Goal: Task Accomplishment & Management: Manage account settings

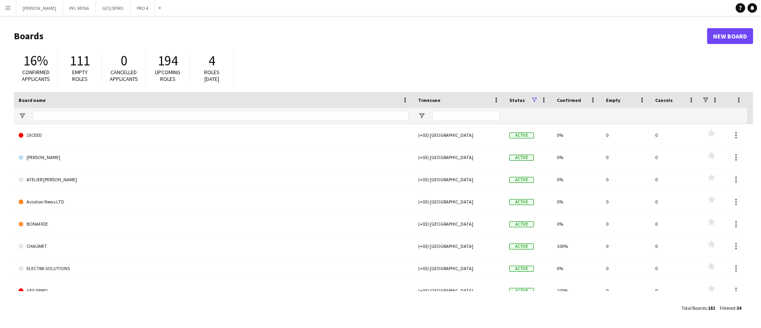
click at [8, 8] on app-icon "Menu" at bounding box center [8, 8] width 6 height 6
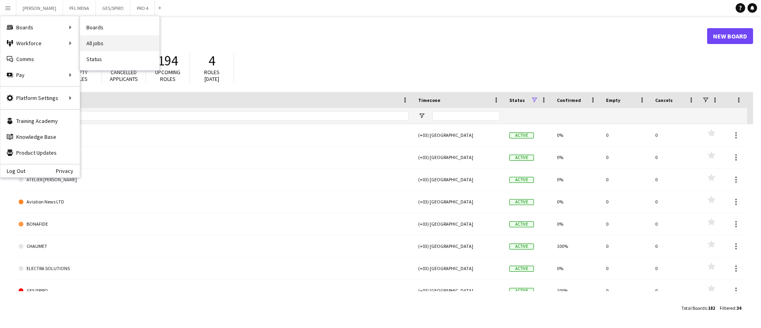
click at [115, 45] on link "All jobs" at bounding box center [119, 43] width 79 height 16
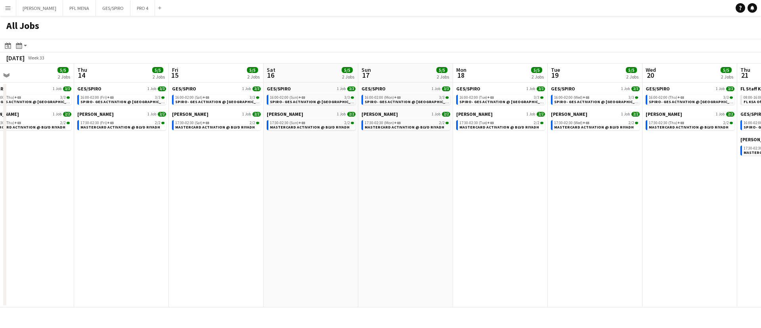
scroll to position [0, 223]
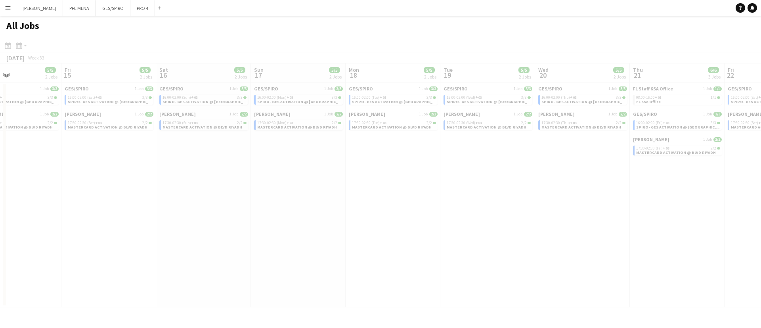
drag, startPoint x: 606, startPoint y: 180, endPoint x: 44, endPoint y: 162, distance: 562.6
click at [44, 162] on app-all-jobs "All Jobs Date picker AUG 2025 AUG 2025 Monday M Tuesday T Wednesday W Thursday …" at bounding box center [380, 161] width 761 height 291
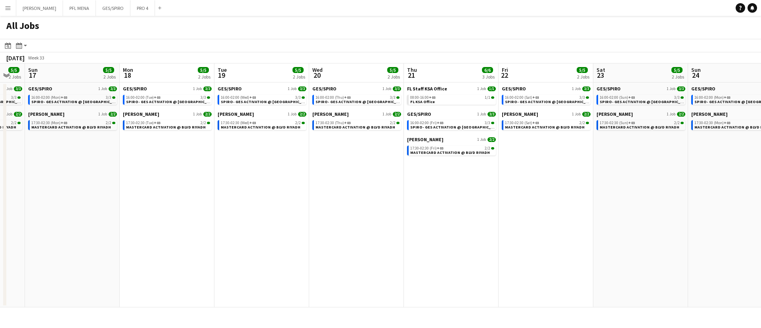
scroll to position [0, 264]
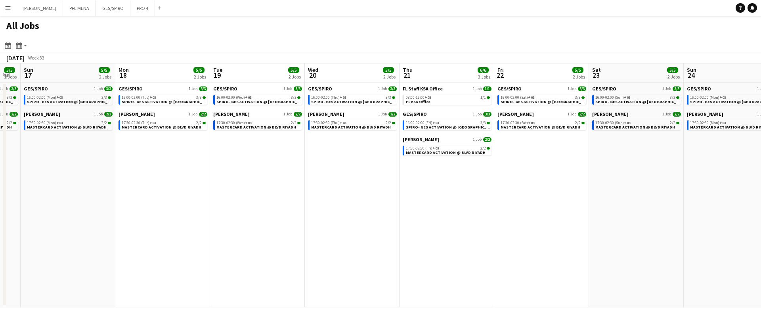
drag, startPoint x: 528, startPoint y: 186, endPoint x: 298, endPoint y: 183, distance: 229.9
click at [298, 183] on app-calendar-viewport "Thu 14 5/5 2 Jobs Fri 15 5/5 2 Jobs Sat 16 5/5 2 Jobs Sun 17 5/5 2 Jobs Mon 18 …" at bounding box center [380, 185] width 761 height 244
click at [438, 101] on link "08:00-16:00 +03 1/1 FL KSA Office" at bounding box center [448, 99] width 84 height 9
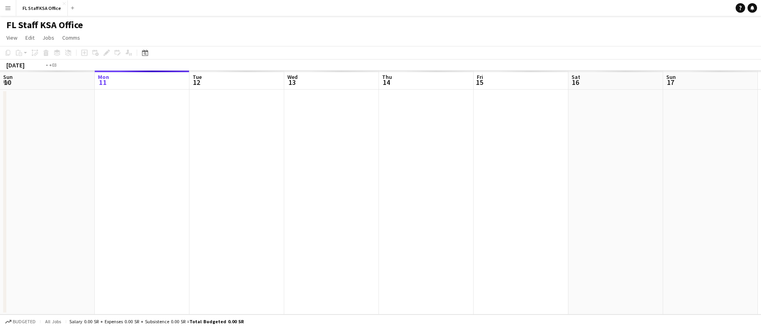
scroll to position [0, 273]
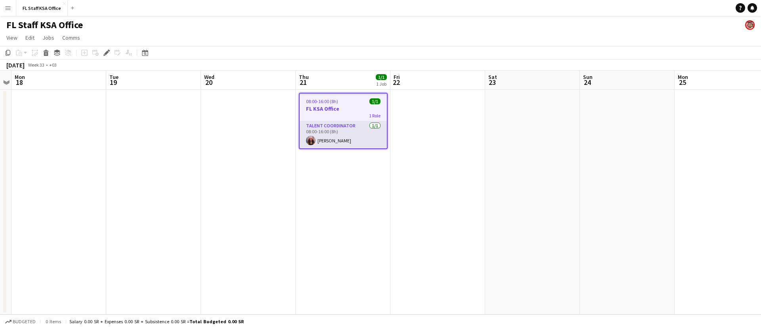
click at [352, 131] on app-card-role "Talent Coordinator [DATE] 08:00-16:00 (8h) [PERSON_NAME]" at bounding box center [343, 134] width 87 height 27
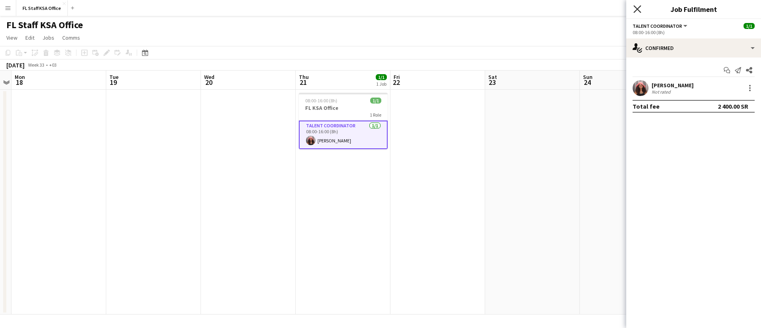
click at [641, 10] on icon "Close pop-in" at bounding box center [637, 9] width 8 height 8
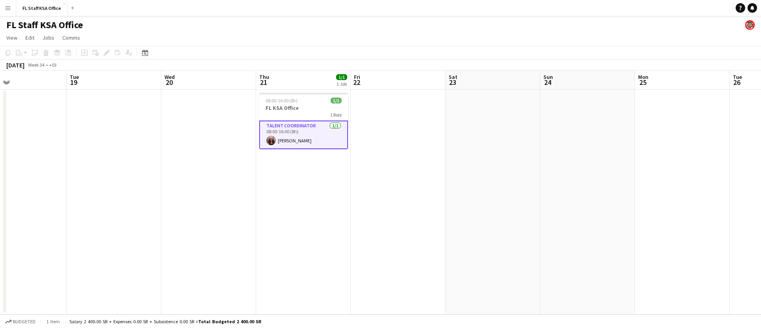
drag, startPoint x: 602, startPoint y: 125, endPoint x: 195, endPoint y: 127, distance: 407.0
click at [195, 127] on app-calendar-viewport "Fri 15 Sat 16 Sun 17 Mon 18 Tue 19 Wed 20 Thu 21 1/1 1 Job Fri 22 Sat 23 Sun 24…" at bounding box center [380, 193] width 761 height 244
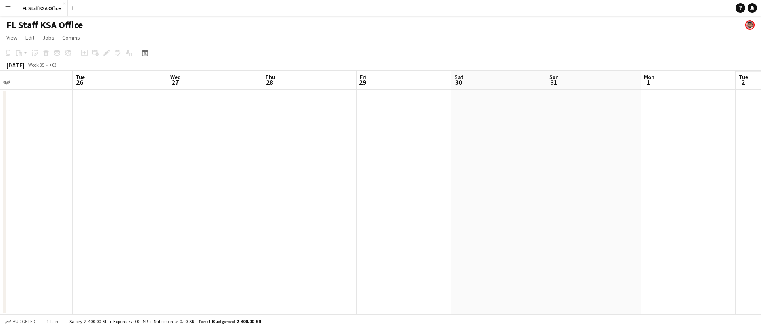
drag, startPoint x: 553, startPoint y: 134, endPoint x: 287, endPoint y: 127, distance: 265.6
click at [218, 130] on app-calendar-viewport "Fri 22 Sat 23 Sun 24 Mon 25 Tue 26 Wed 27 Thu 28 Fri 29 Sat 30 Sun 31 Mon 1 Tue…" at bounding box center [380, 193] width 761 height 244
drag, startPoint x: 319, startPoint y: 129, endPoint x: 317, endPoint y: 123, distance: 6.6
click at [216, 126] on app-calendar-viewport "Tue 26 Wed 27 Thu 28 Fri 29 Sat 30 Sun 31 Mon 1 Tue 2 Wed 3 Thu 4 Fri 5 Sat 6 S…" at bounding box center [380, 193] width 761 height 244
drag, startPoint x: 556, startPoint y: 126, endPoint x: 304, endPoint y: 115, distance: 251.5
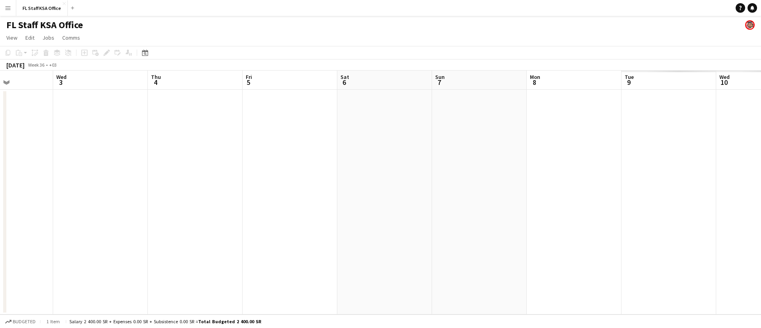
click at [199, 122] on app-calendar-viewport "Sun 31 Mon 1 Tue 2 Wed 3 Thu 4 Fri 5 Sat 6 Sun 7 Mon 8 Tue 9 Wed 10 Thu 11 Fri …" at bounding box center [380, 193] width 761 height 244
drag, startPoint x: 565, startPoint y: 116, endPoint x: 350, endPoint y: 114, distance: 215.6
click at [350, 114] on app-calendar-viewport "Tue 2 Wed 3 Thu 4 Fri 5 Sat 6 Sun 7 Mon 8 Tue 9 Wed 10 Thu 11 Fri 12 Sat 13 Sun…" at bounding box center [380, 193] width 761 height 244
drag, startPoint x: 365, startPoint y: 111, endPoint x: 218, endPoint y: 106, distance: 147.5
click at [206, 109] on app-calendar-viewport "Thu 4 Fri 5 Sat 6 Sun 7 Mon 8 Tue 9 Wed 10 Thu 11 Fri 12 Sat 13 Sun 14 Mon 15 T…" at bounding box center [380, 193] width 761 height 244
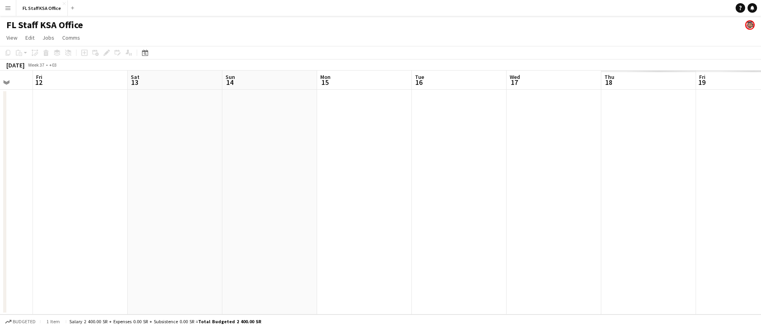
drag, startPoint x: 340, startPoint y: 115, endPoint x: 148, endPoint y: 113, distance: 192.6
click at [147, 113] on app-calendar-viewport "Tue 9 Wed 10 Thu 11 Fri 12 Sat 13 Sun 14 Mon 15 Tue 16 Wed 17 Thu 18 Fri 19 Sat…" at bounding box center [380, 193] width 761 height 244
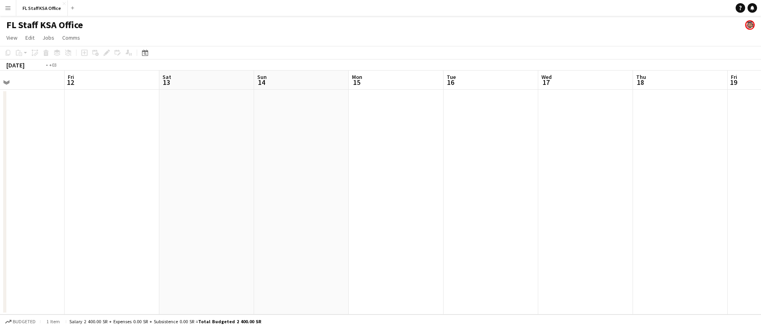
drag, startPoint x: 243, startPoint y: 115, endPoint x: 73, endPoint y: 113, distance: 169.6
click at [80, 114] on app-calendar-viewport "Tue 9 Wed 10 Thu 11 Fri 12 Sat 13 Sun 14 Mon 15 Tue 16 Wed 17 Thu 18 Fri 19 Sat…" at bounding box center [380, 193] width 761 height 244
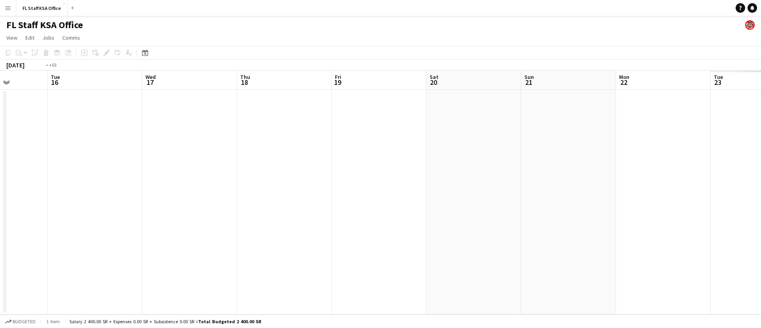
drag, startPoint x: 32, startPoint y: 115, endPoint x: 334, endPoint y: 110, distance: 302.4
click at [590, 118] on app-calendar-viewport "Sat 13 Sun 14 Mon 15 Tue 16 Wed 17 Thu 18 Fri 19 Sat 20 Sun 21 Mon 22 Tue 23 We…" at bounding box center [380, 193] width 761 height 244
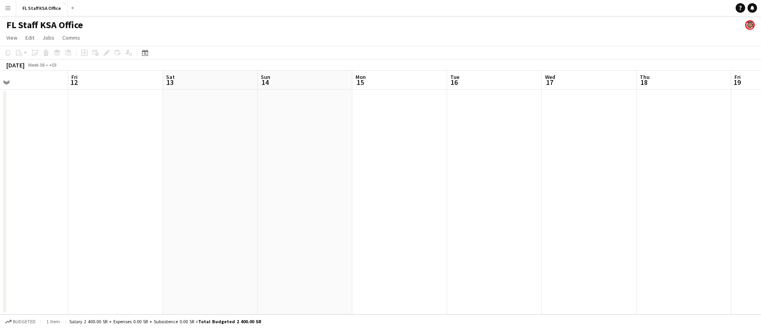
drag, startPoint x: 533, startPoint y: 109, endPoint x: 518, endPoint y: 114, distance: 15.3
click at [518, 114] on app-calendar-viewport "Tue 9 Wed 10 Thu 11 Fri 12 Sat 13 Sun 14 Mon 15 Tue 16 Wed 17 Thu 18 Fri 19 Sat…" at bounding box center [380, 193] width 761 height 244
drag, startPoint x: 583, startPoint y: 122, endPoint x: 296, endPoint y: 122, distance: 287.7
click at [578, 122] on app-calendar-viewport "Wed 3 Thu 4 Fri 5 Sat 6 Sun 7 Mon 8 Tue 9 Wed 10 Thu 11 Fri 12 Sat 13 Sun 14 Mo…" at bounding box center [380, 193] width 761 height 244
drag, startPoint x: 421, startPoint y: 124, endPoint x: 241, endPoint y: 126, distance: 180.3
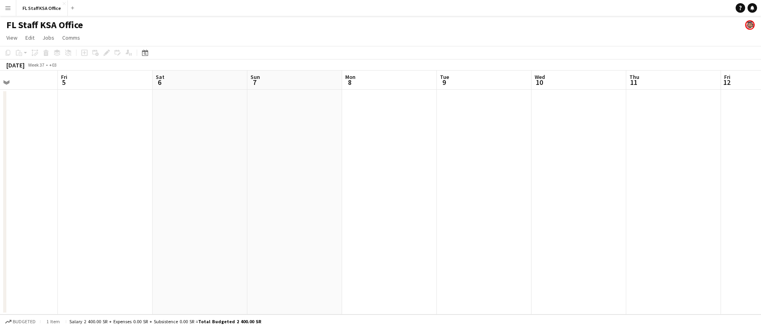
click at [520, 124] on app-calendar-viewport "Tue 2 Wed 3 Thu 4 Fri 5 Sat 6 Sun 7 Mon 8 Tue 9 Wed 10 Thu 11 Fri 12 Sat 13 Sun…" at bounding box center [380, 193] width 761 height 244
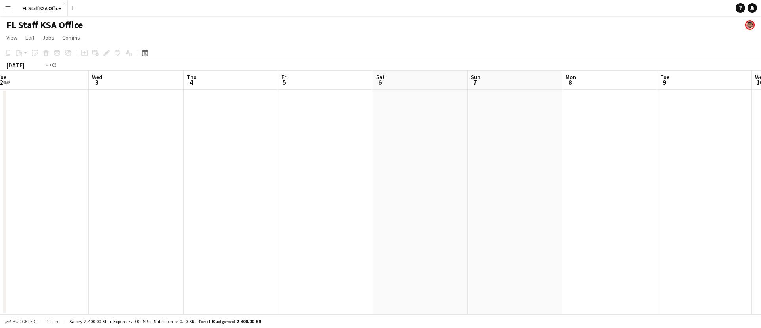
drag, startPoint x: 241, startPoint y: 126, endPoint x: 448, endPoint y: 128, distance: 206.9
click at [448, 128] on app-calendar-viewport "Sun 31 Mon 1 Tue 2 Wed 3 Thu 4 Fri 5 Sat 6 Sun 7 Mon 8 Tue 9 Wed 10 Thu 11 Fri …" at bounding box center [380, 193] width 761 height 244
drag, startPoint x: 380, startPoint y: 133, endPoint x: 320, endPoint y: 133, distance: 60.2
click at [471, 133] on app-calendar-viewport "Fri 29 Sat 30 Sun 31 Mon 1 Tue 2 Wed 3 Thu 4 Fri 5 Sat 6 Sun 7 Mon 8 Tue 9 Wed …" at bounding box center [380, 193] width 761 height 244
drag, startPoint x: 494, startPoint y: 138, endPoint x: 310, endPoint y: 140, distance: 183.9
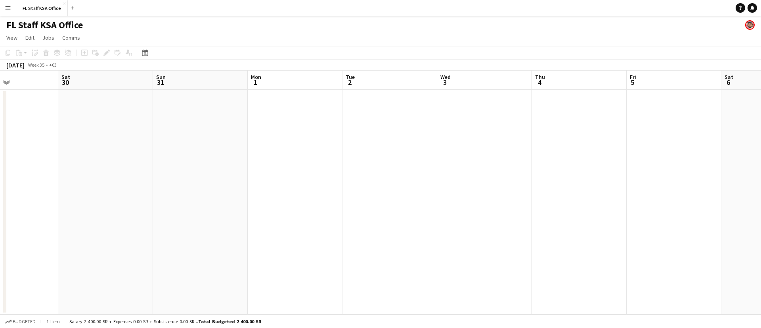
click at [489, 138] on app-calendar-viewport "Wed 27 Thu 28 Fri 29 Sat 30 Sun 31 Mon 1 Tue 2 Wed 3 Thu 4 Fri 5 Sat 6 Sun 7 Mo…" at bounding box center [380, 193] width 761 height 244
drag, startPoint x: 450, startPoint y: 143, endPoint x: 316, endPoint y: 145, distance: 133.6
click at [463, 145] on app-calendar-viewport "Mon 25 Tue 26 Wed 27 Thu 28 Fri 29 Sat 30 Sun 31 Mon 1 Tue 2 Wed 3 Thu 4 Fri 5 …" at bounding box center [380, 193] width 761 height 244
click at [481, 158] on app-calendar-viewport "Sun 24 Mon 25 Tue 26 Wed 27 Thu 28 Fri 29 Sat 30 Sun 31 Mon 1 Tue 2 Wed 3 Thu 4…" at bounding box center [380, 193] width 761 height 244
drag, startPoint x: 390, startPoint y: 158, endPoint x: 437, endPoint y: 159, distance: 48.0
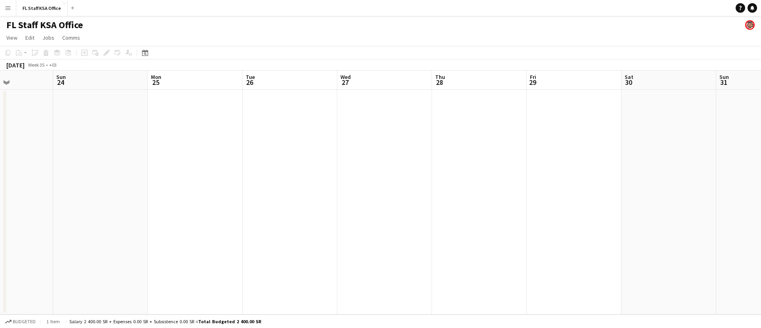
click at [456, 159] on app-calendar-viewport "Thu 21 1/1 1 Job Fri 22 Sat 23 Sun 24 Mon 25 Tue 26 Wed 27 Thu 28 Fri 29 Sat 30…" at bounding box center [380, 193] width 761 height 244
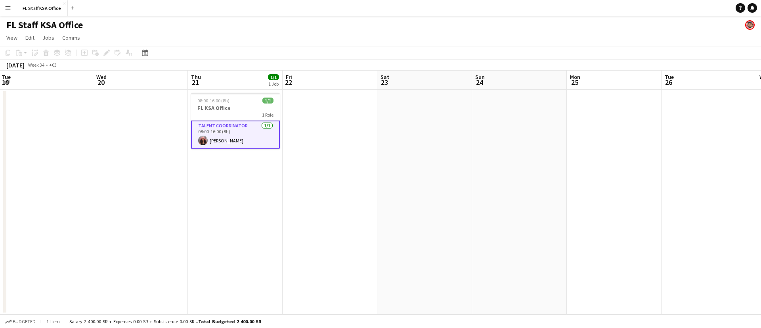
drag, startPoint x: 468, startPoint y: 163, endPoint x: 209, endPoint y: 149, distance: 259.6
click at [482, 163] on app-calendar-viewport "Sun 17 Mon 18 Tue 19 Wed 20 Thu 21 1/1 1 Job Fri 22 Sat 23 Sun 24 Mon 25 Tue 26…" at bounding box center [380, 193] width 761 height 244
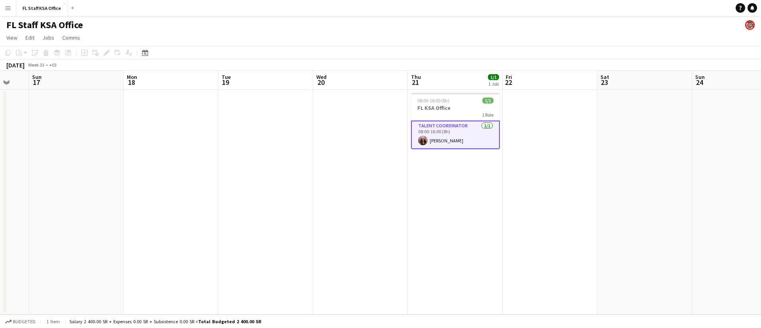
drag, startPoint x: 428, startPoint y: 155, endPoint x: 265, endPoint y: 176, distance: 163.9
click at [424, 155] on app-calendar-viewport "Fri 15 Sat 16 Sun 17 Mon 18 Tue 19 Wed 20 Thu 21 1/1 1 Job Fri 22 Sat 23 Sun 24…" at bounding box center [380, 193] width 761 height 244
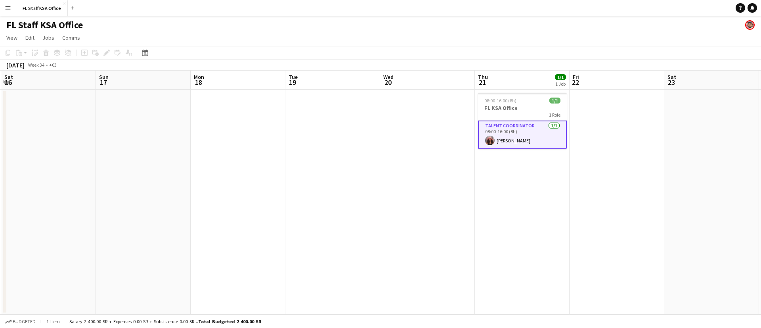
drag, startPoint x: 265, startPoint y: 176, endPoint x: 388, endPoint y: 176, distance: 123.2
click at [444, 176] on app-calendar-viewport "Thu 14 Fri 15 Sat 16 Sun 17 Mon 18 Tue 19 Wed 20 Thu 21 1/1 1 Job Fri 22 Sat 23…" at bounding box center [380, 193] width 761 height 244
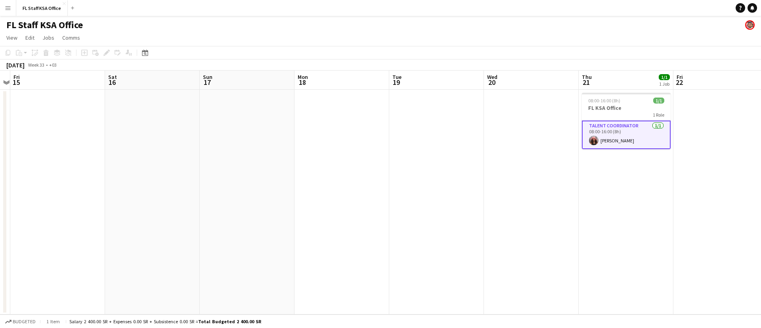
drag, startPoint x: 308, startPoint y: 166, endPoint x: 340, endPoint y: 169, distance: 32.6
click at [447, 169] on app-calendar-viewport "Wed 13 Thu 14 Fri 15 Sat 16 Sun 17 Mon 18 Tue 19 Wed 20 Thu 21 1/1 1 Job Fri 22…" at bounding box center [380, 193] width 761 height 244
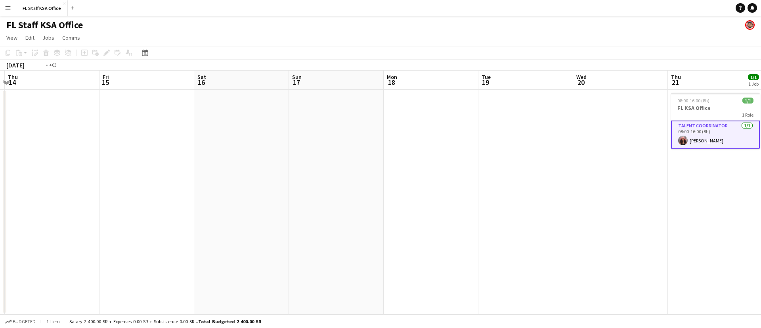
drag, startPoint x: 201, startPoint y: 159, endPoint x: 234, endPoint y: 156, distance: 32.6
click at [384, 157] on app-calendar-viewport "Mon 11 Tue 12 Wed 13 Thu 14 Fri 15 Sat 16 Sun 17 Mon 18 Tue 19 Wed 20 Thu 21 1/…" at bounding box center [380, 193] width 761 height 244
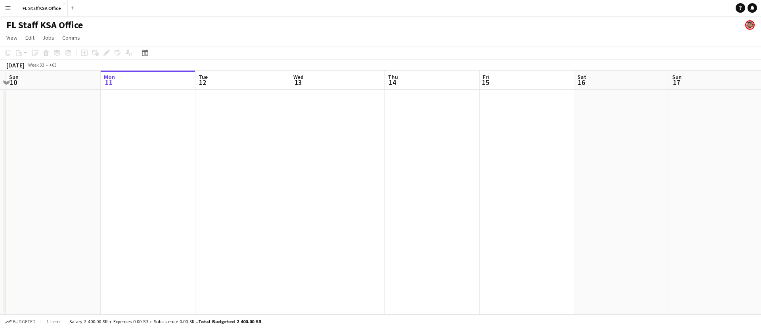
drag, startPoint x: 416, startPoint y: 159, endPoint x: 246, endPoint y: 157, distance: 170.0
click at [417, 159] on app-calendar-viewport "Fri 8 Sat 9 Sun 10 Mon 11 Tue 12 Wed 13 Thu 14 Fri 15 Sat 16 Sun 17 Mon 18 Tue …" at bounding box center [380, 193] width 761 height 244
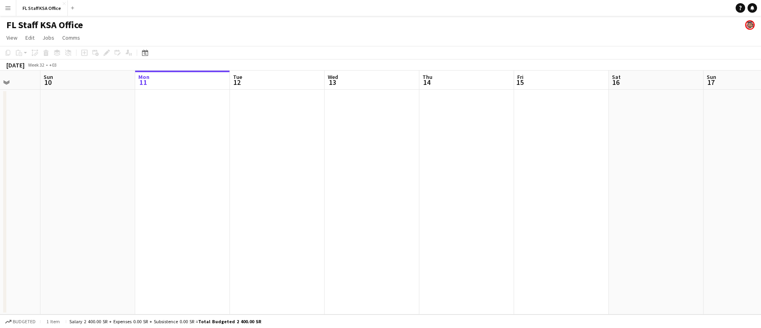
click at [450, 162] on app-calendar-viewport "Thu 7 Fri 8 Sat 9 Sun 10 Mon 11 Tue 12 Wed 13 Thu 14 Fri 15 Sat 16 Sun 17 Mon 1…" at bounding box center [380, 193] width 761 height 244
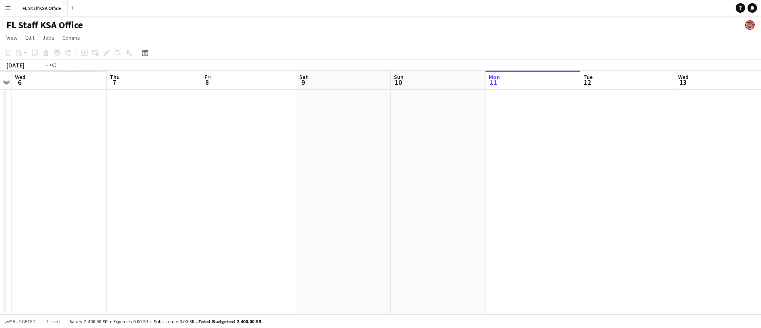
drag, startPoint x: 229, startPoint y: 152, endPoint x: 451, endPoint y: 166, distance: 222.7
click at [451, 166] on app-calendar-viewport "Mon 4 Tue 5 Wed 6 Thu 7 Fri 8 Sat 9 Sun 10 Mon 11 Tue 12 Wed 13 Thu 14 Fri 15 S…" at bounding box center [380, 193] width 761 height 244
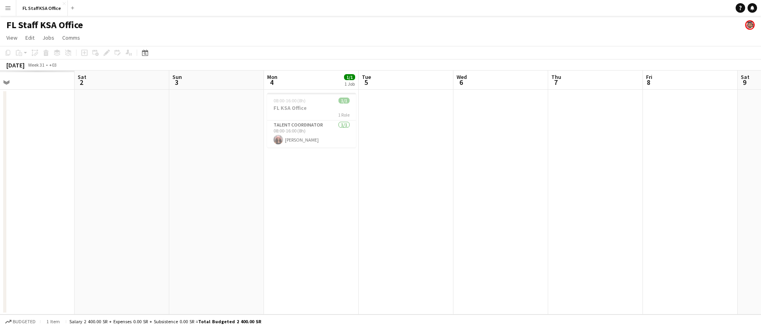
drag, startPoint x: 153, startPoint y: 141, endPoint x: 308, endPoint y: 140, distance: 154.9
click at [406, 142] on app-calendar-viewport "Wed 30 Thu 31 Fri 1 Sat 2 Sun 3 Mon 4 1/1 1 Job Tue 5 Wed 6 Thu 7 Fri 8 Sat 9 S…" at bounding box center [380, 193] width 761 height 244
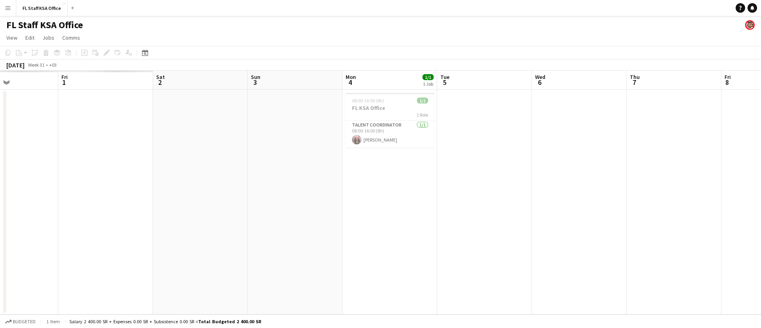
scroll to position [0, 208]
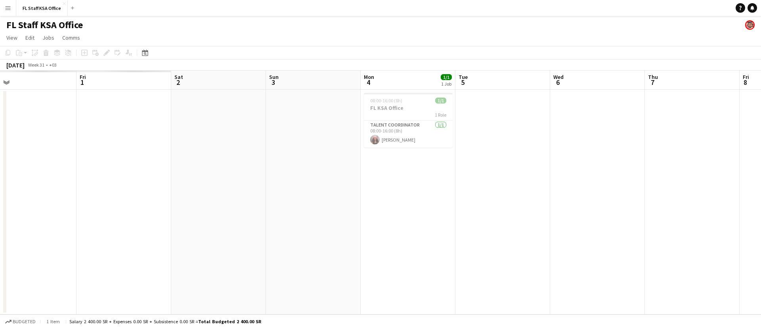
click at [269, 141] on app-calendar-viewport "Tue 29 Wed 30 Thu 31 Fri 1 Sat 2 Sun 3 Mon 4 1/1 1 Job Tue 5 Wed 6 Thu 7 Fri 8 …" at bounding box center [380, 193] width 761 height 244
click at [417, 135] on app-card-role "Talent Coordinator [DATE] 08:00-16:00 (8h) [PERSON_NAME]" at bounding box center [408, 133] width 89 height 27
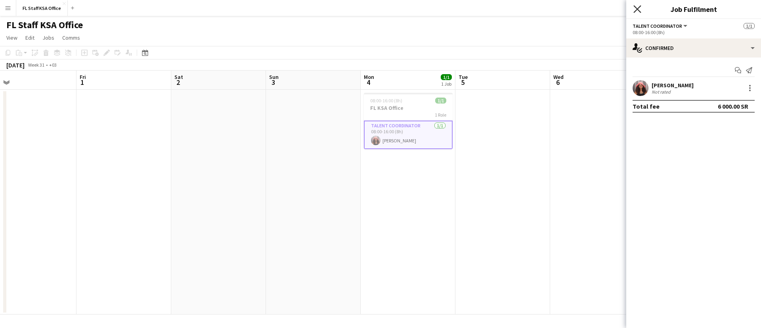
click at [638, 11] on icon "Close pop-in" at bounding box center [637, 9] width 8 height 8
